Goal: Check status: Check status

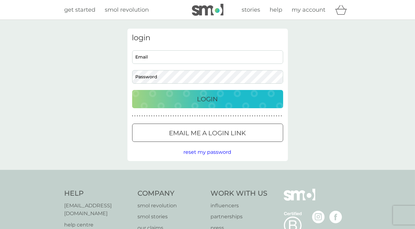
click at [168, 56] on input "Email" at bounding box center [207, 57] width 151 height 14
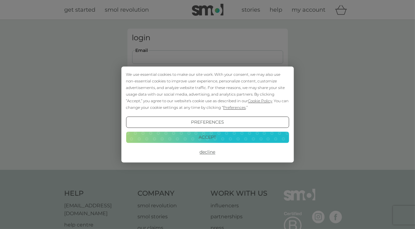
click at [263, 120] on button "Preferences" at bounding box center [207, 122] width 163 height 11
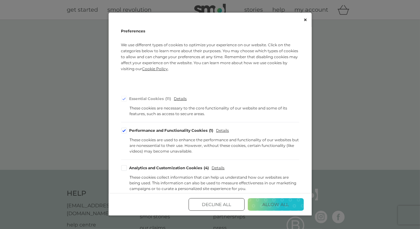
click at [222, 209] on button "Decline All" at bounding box center [216, 204] width 56 height 13
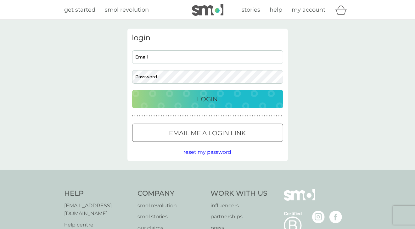
click at [179, 56] on input "Email" at bounding box center [207, 57] width 151 height 14
type input "arri11@prodigy.net"
click at [215, 91] on button "Login" at bounding box center [207, 99] width 151 height 18
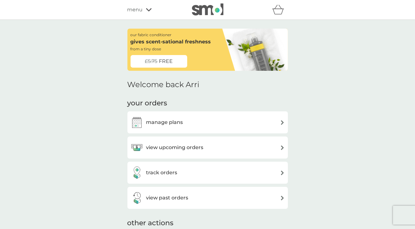
click at [209, 170] on div "track orders" at bounding box center [208, 172] width 154 height 13
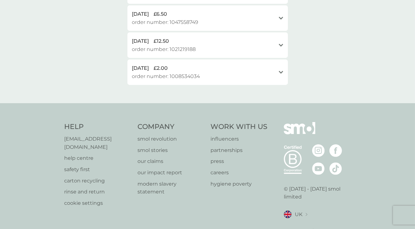
scroll to position [223, 0]
click at [99, 138] on p "[EMAIL_ADDRESS][DOMAIN_NAME]" at bounding box center [97, 143] width 67 height 16
click at [92, 136] on p "[EMAIL_ADDRESS][DOMAIN_NAME]" at bounding box center [97, 143] width 67 height 16
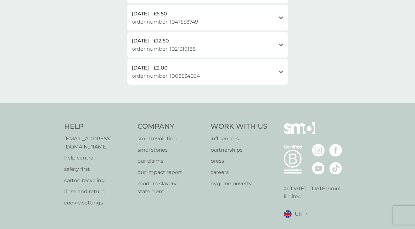
click at [92, 136] on p "[EMAIL_ADDRESS][DOMAIN_NAME]" at bounding box center [97, 143] width 67 height 16
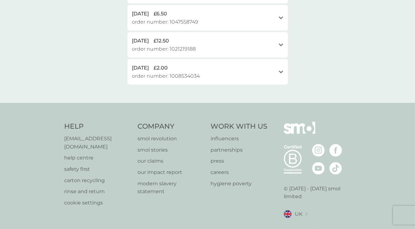
click at [92, 136] on p "[EMAIL_ADDRESS][DOMAIN_NAME]" at bounding box center [97, 143] width 67 height 16
drag, startPoint x: 63, startPoint y: 139, endPoint x: 129, endPoint y: 140, distance: 65.7
click at [129, 140] on div "Help [EMAIL_ADDRESS][DOMAIN_NAME] help centre safety first carton recycling rin…" at bounding box center [207, 177] width 415 height 149
copy p "[EMAIL_ADDRESS][DOMAIN_NAME]"
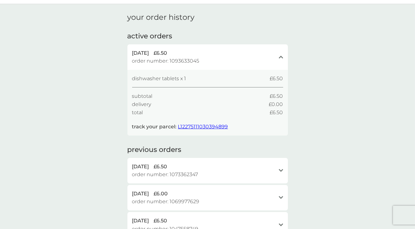
scroll to position [16, 0]
click at [203, 128] on span "L12275111030394899" at bounding box center [203, 126] width 50 height 6
